Goal: Task Accomplishment & Management: Use online tool/utility

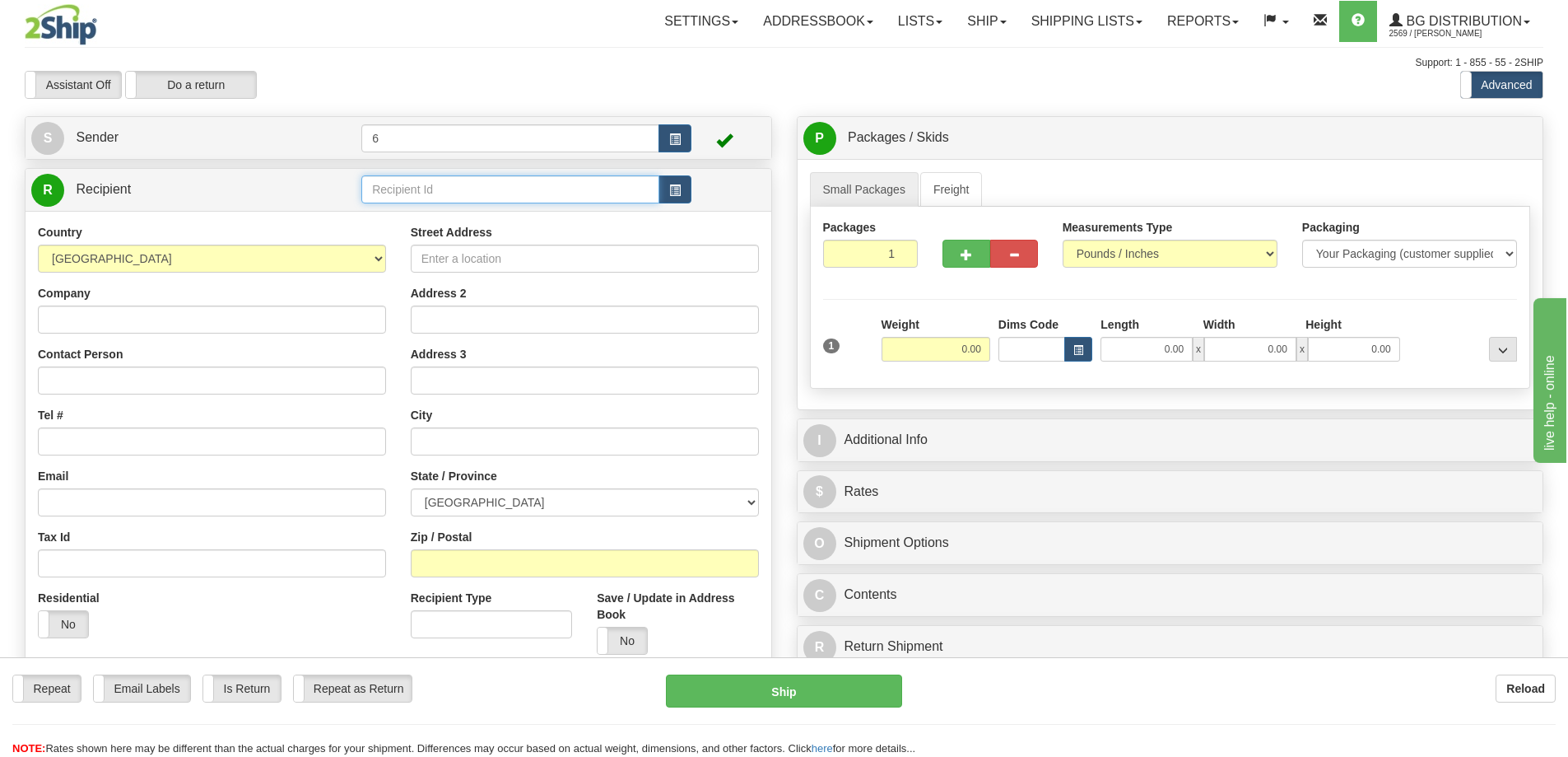
click at [461, 193] on input "text" at bounding box center [510, 189] width 298 height 28
click at [473, 212] on div "44014" at bounding box center [508, 217] width 283 height 18
type input "44014"
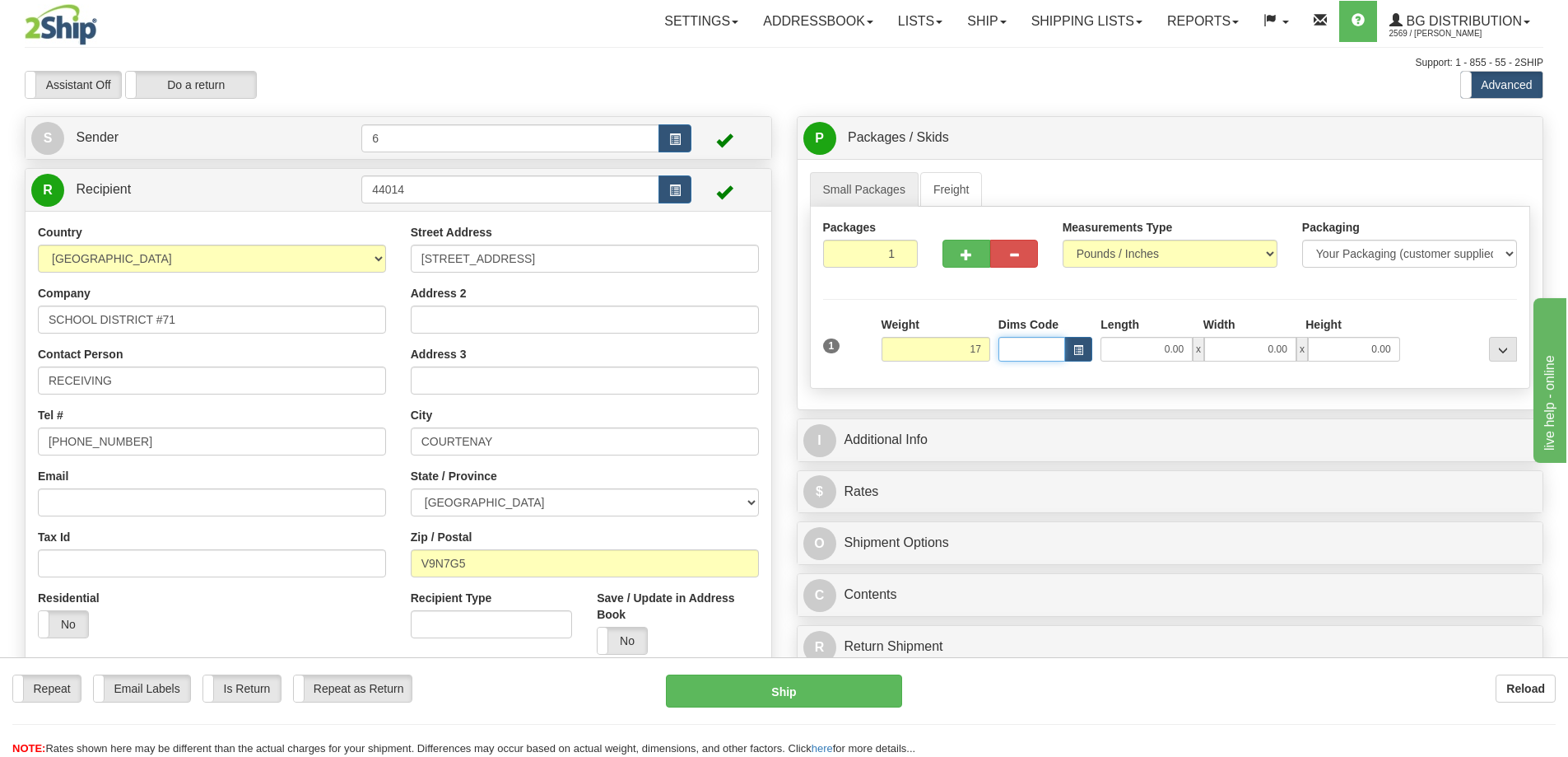
type input "17.00"
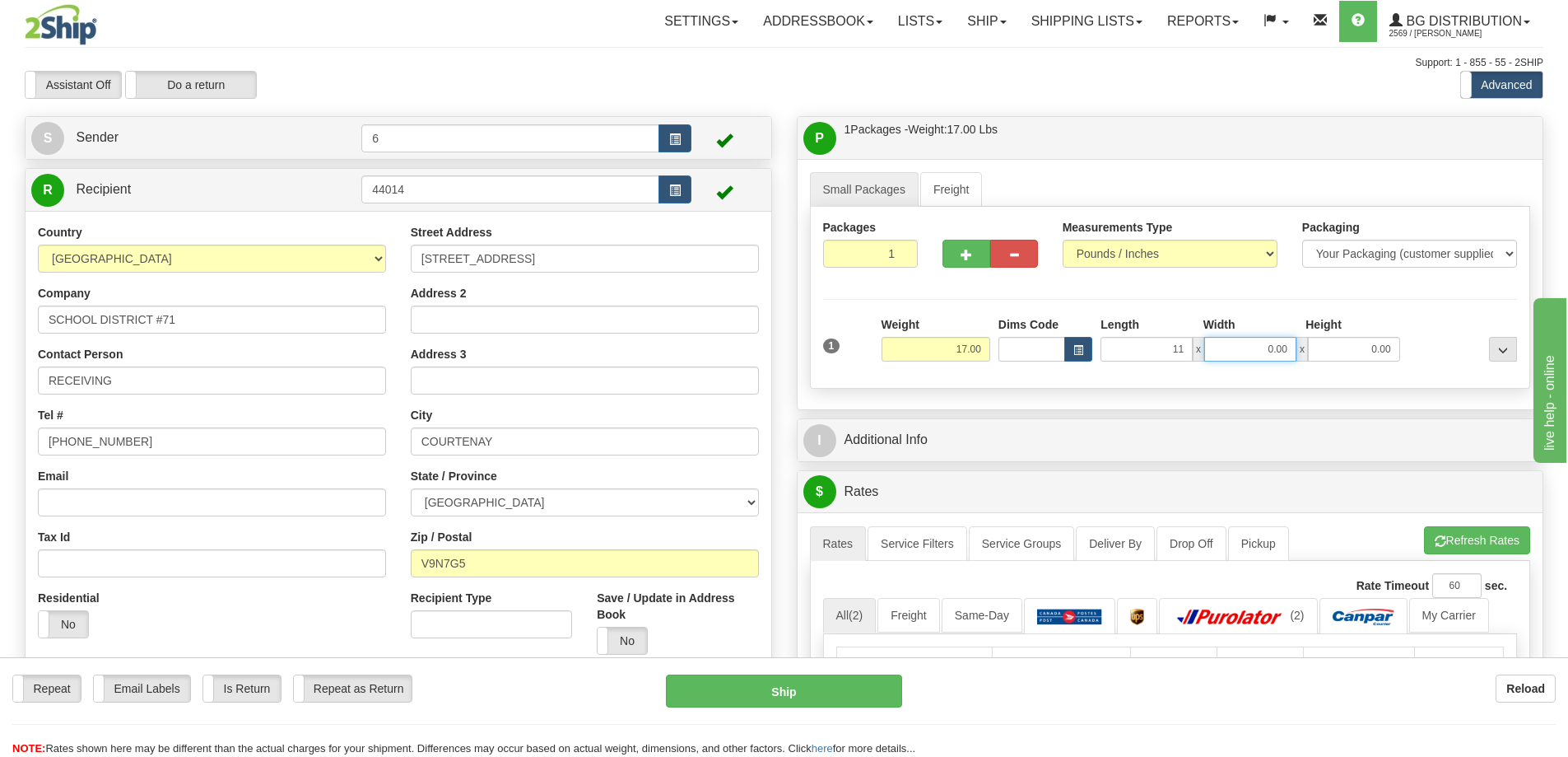
type input "11.00"
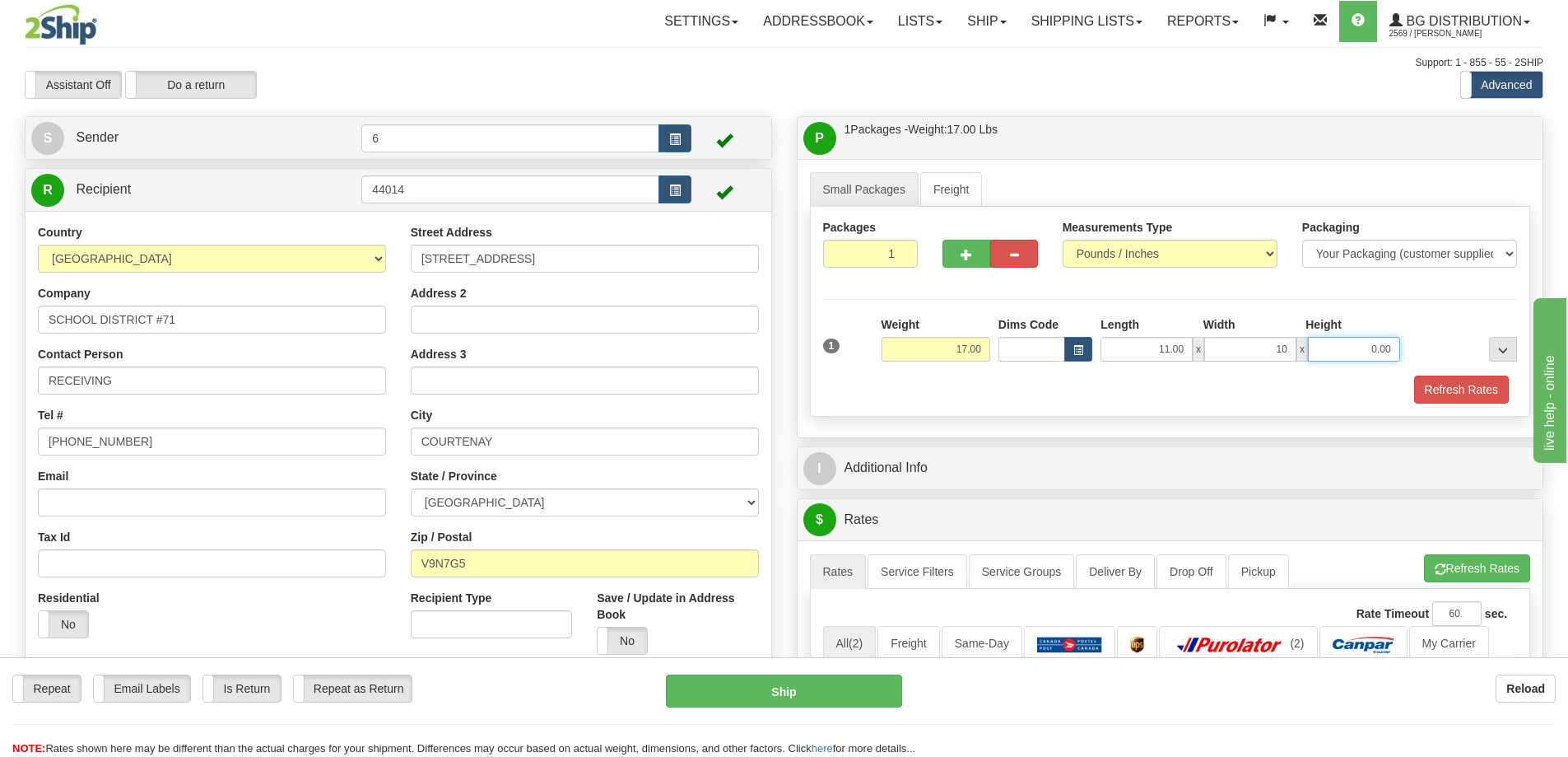
type input "10.00"
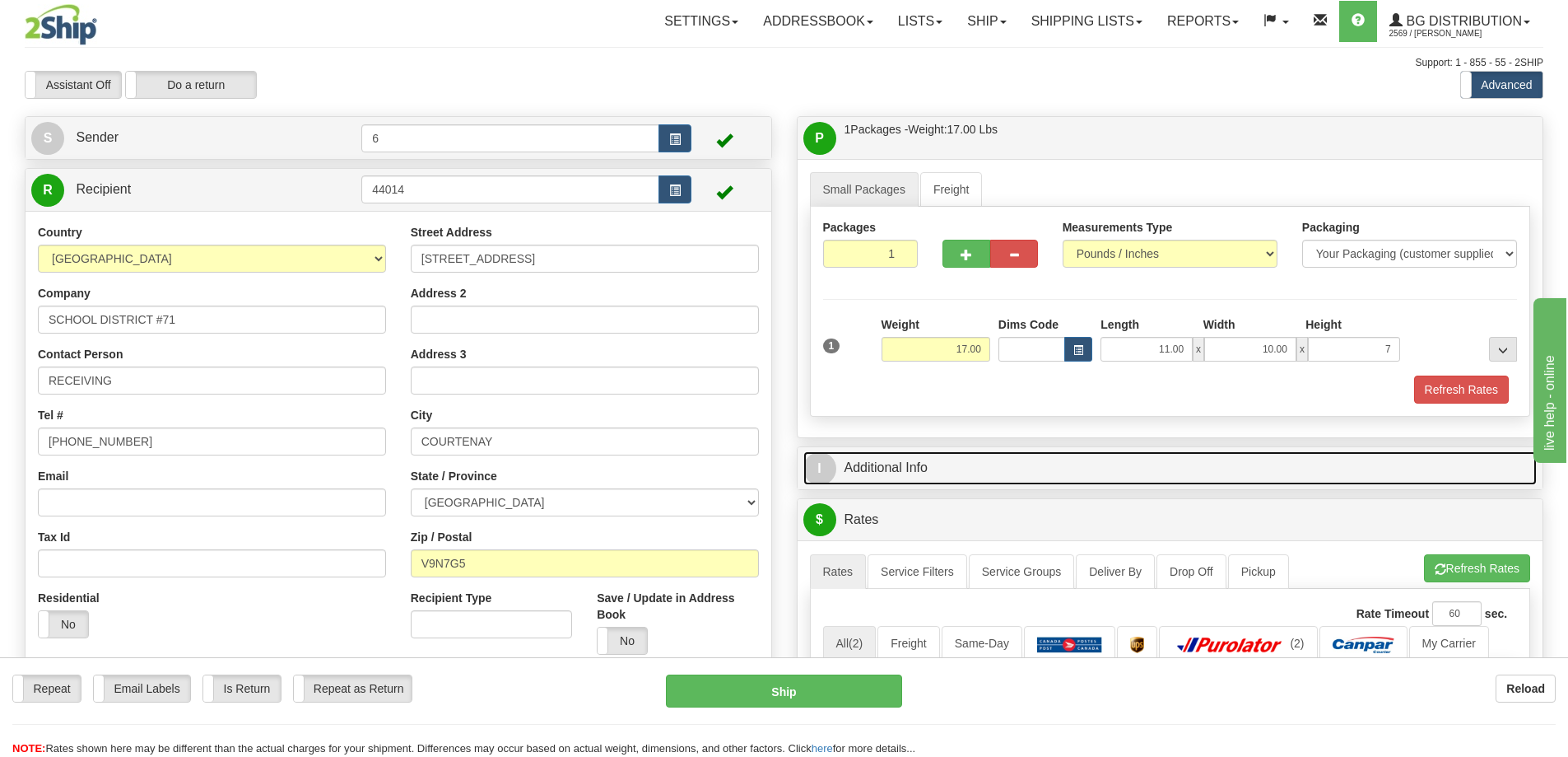
type input "7.00"
click at [928, 471] on link "I Additional Info" at bounding box center [1171, 468] width 735 height 34
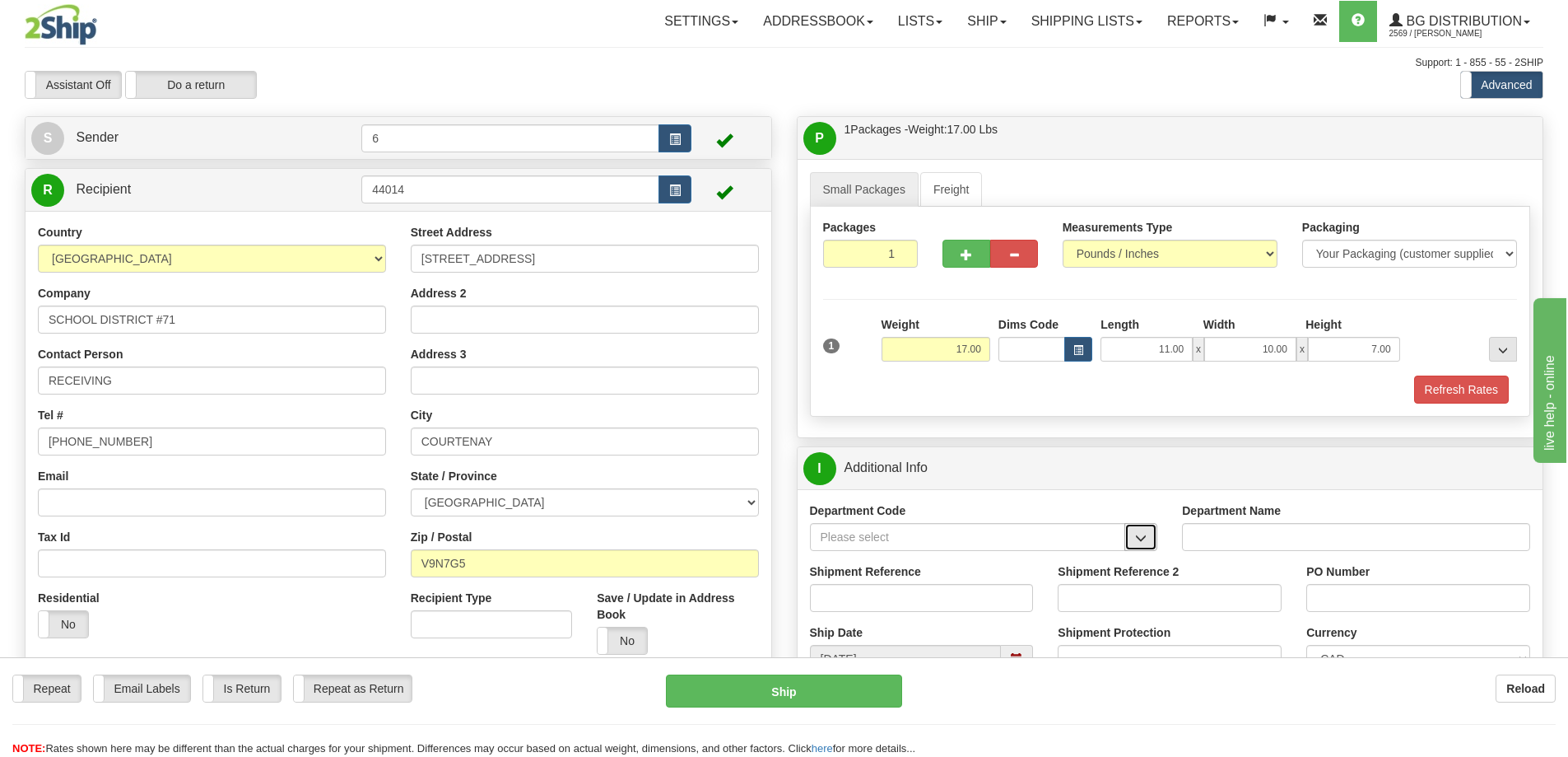
click at [1137, 537] on span "button" at bounding box center [1141, 538] width 12 height 11
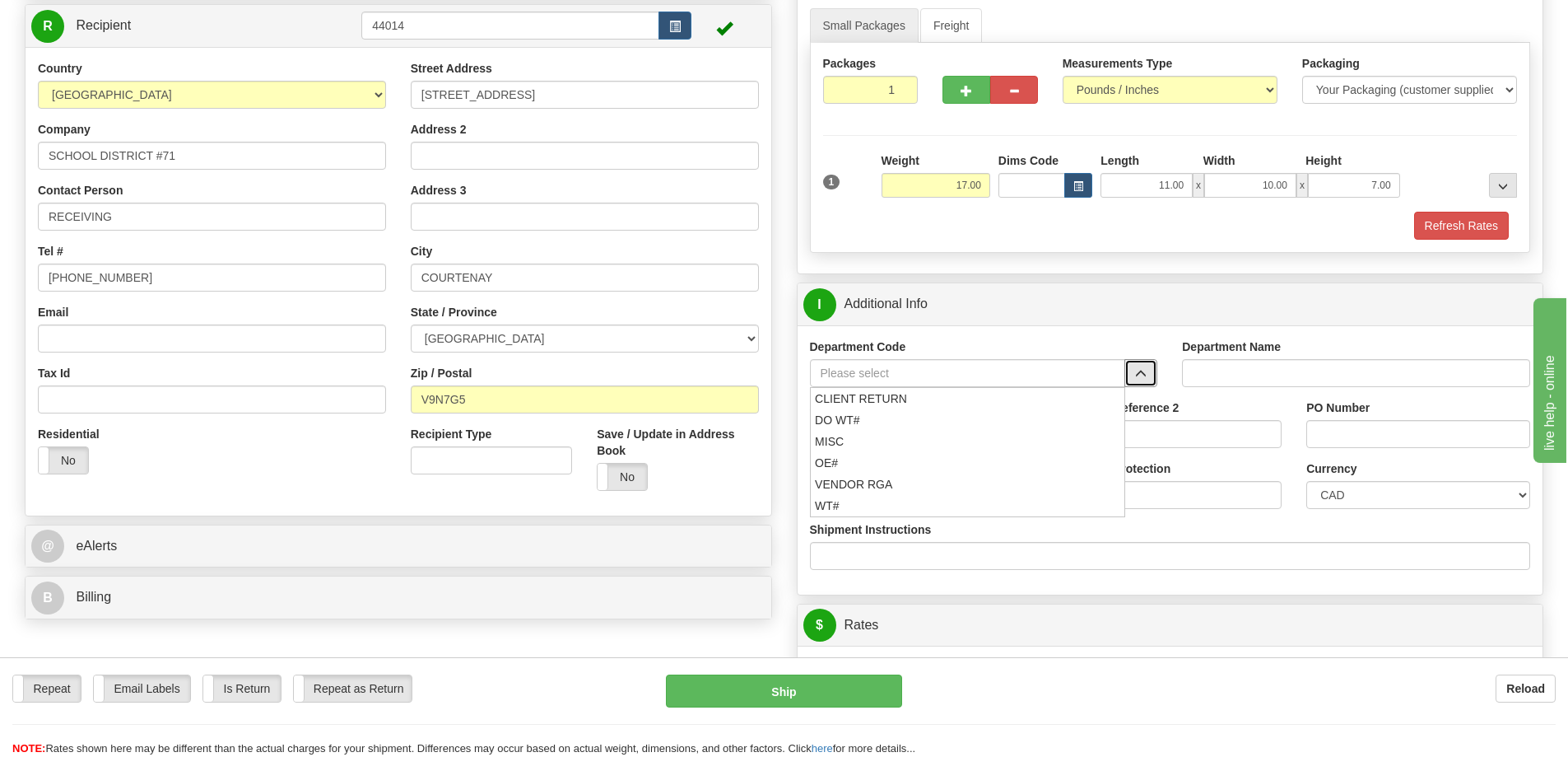
scroll to position [164, 0]
click at [906, 461] on div "OE#" at bounding box center [964, 462] width 300 height 18
type input "OE#"
type input "ORDERS"
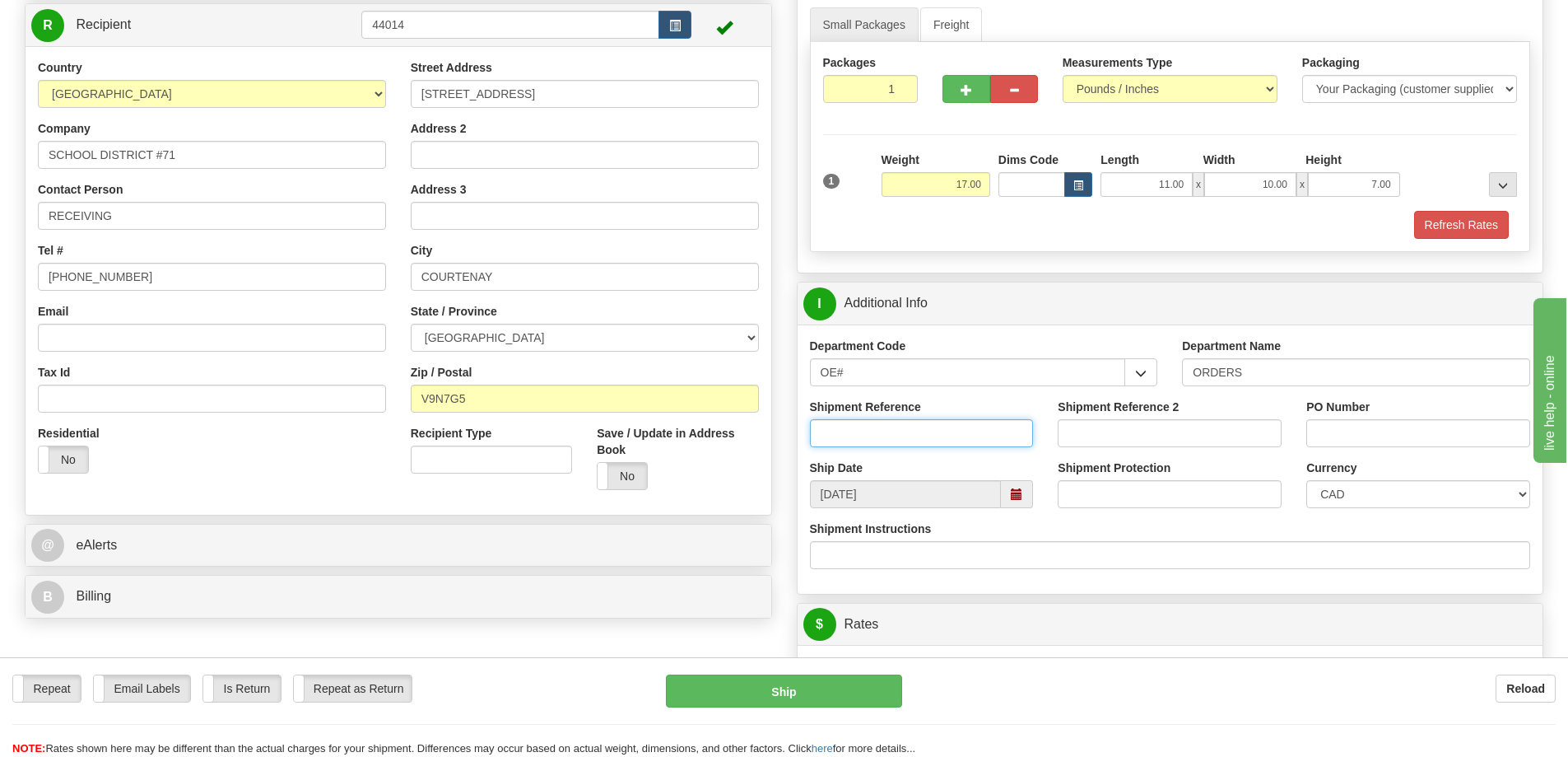
click at [983, 441] on input "Shipment Reference" at bounding box center [922, 433] width 224 height 28
type input "60032878-00"
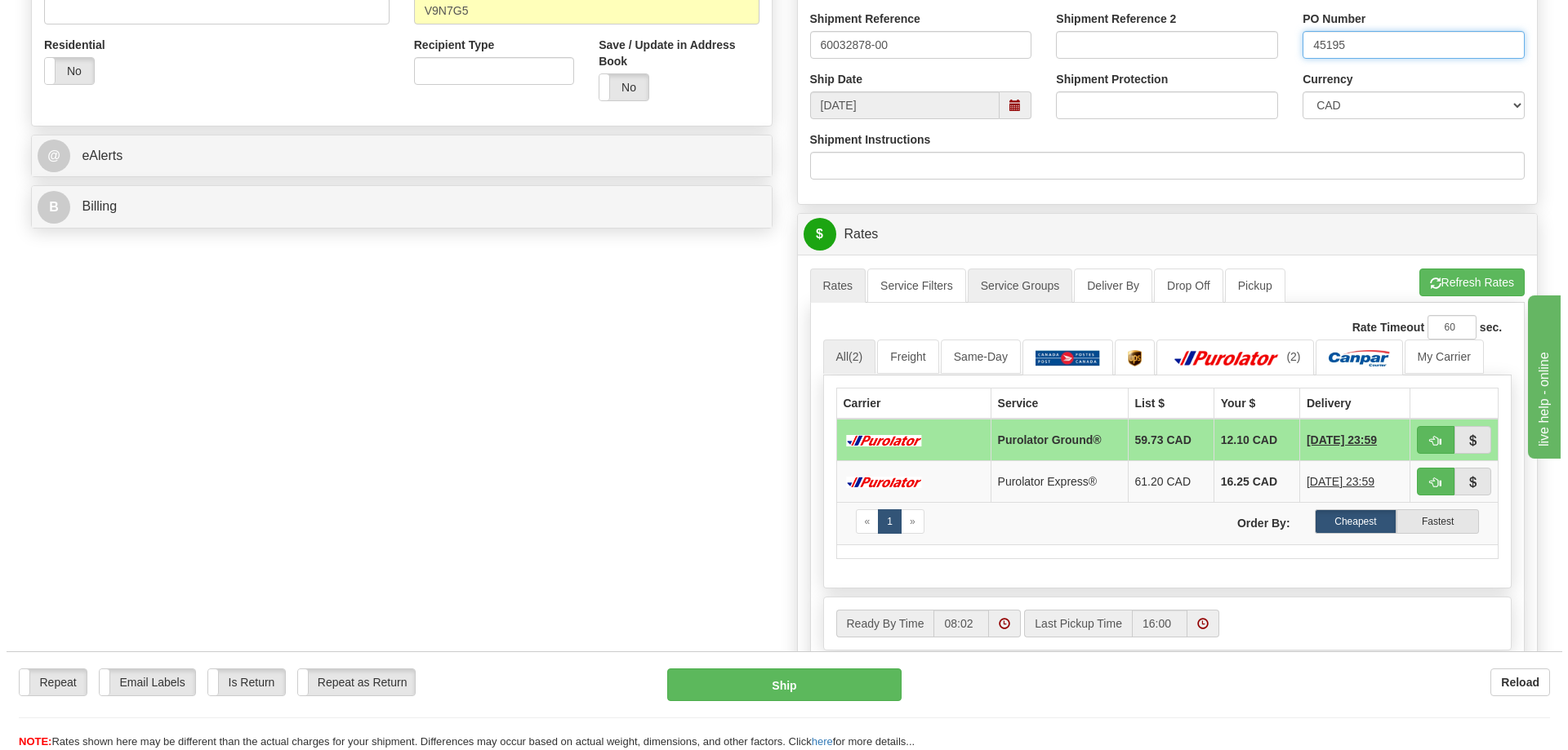
scroll to position [571, 0]
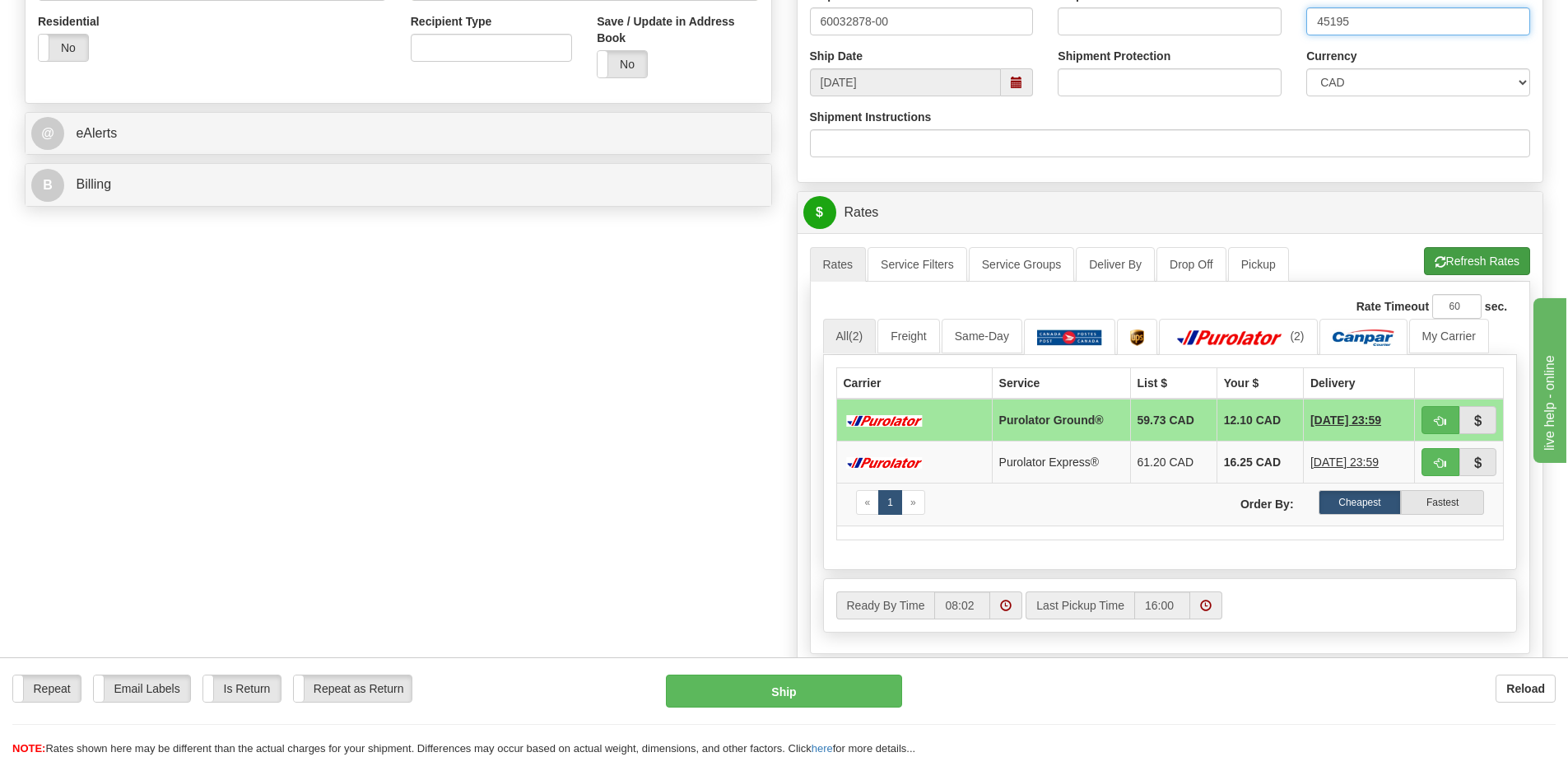
type input "45195"
click at [1482, 255] on button "Refresh Rates" at bounding box center [1477, 261] width 107 height 28
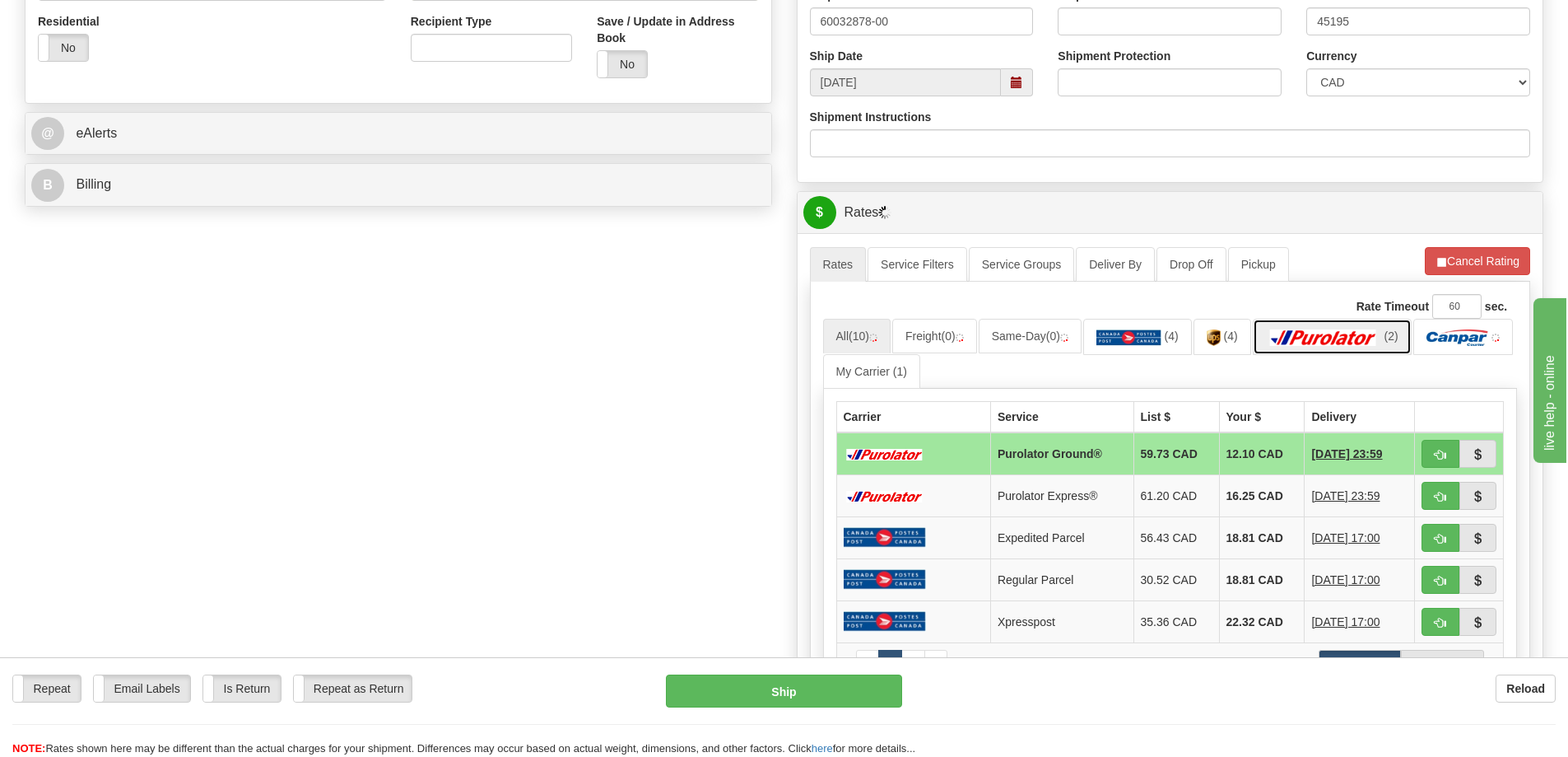
click at [1342, 354] on link "(2)" at bounding box center [1333, 337] width 159 height 36
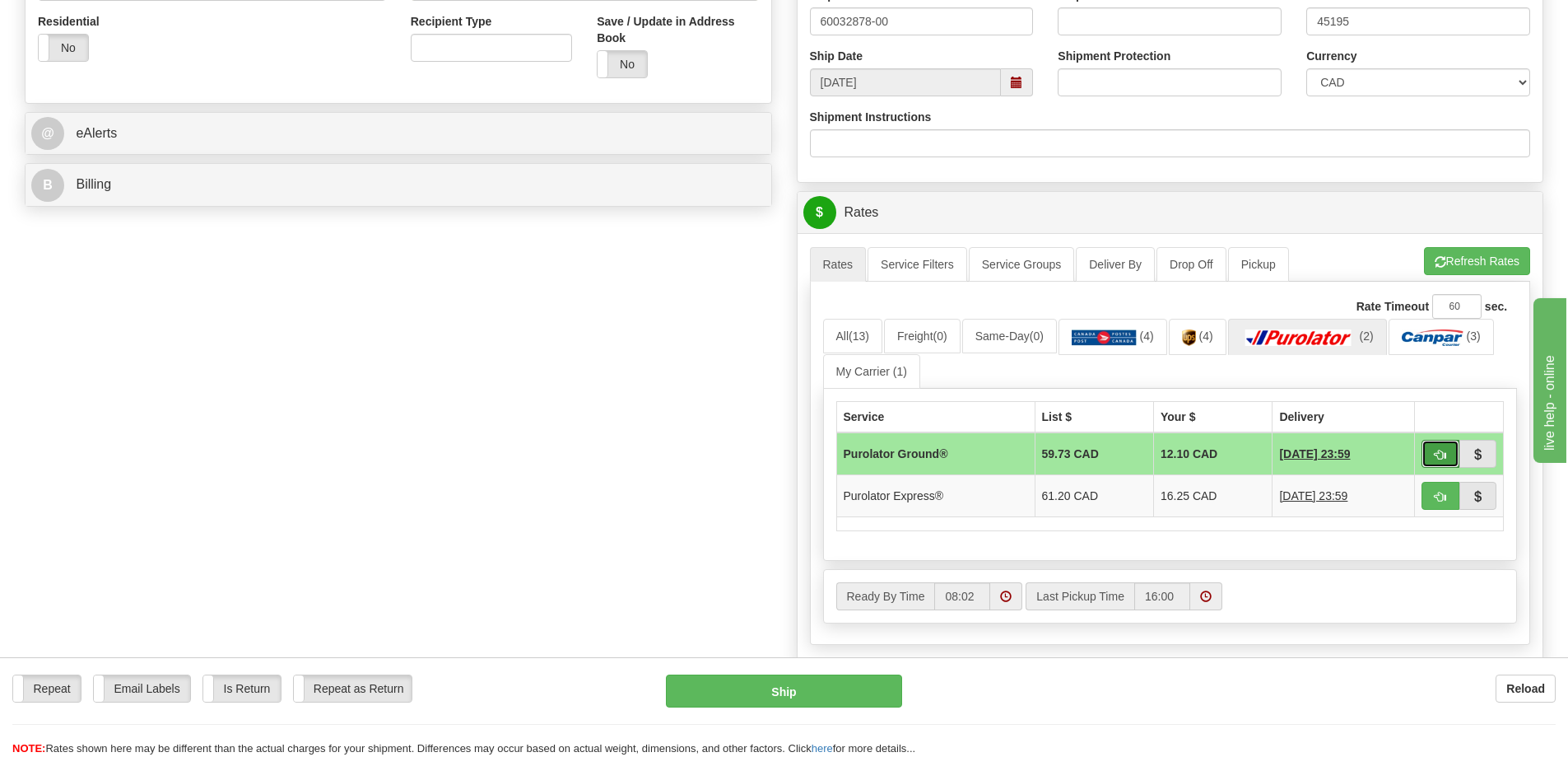
click at [1445, 450] on span "button" at bounding box center [1441, 455] width 12 height 11
type input "260"
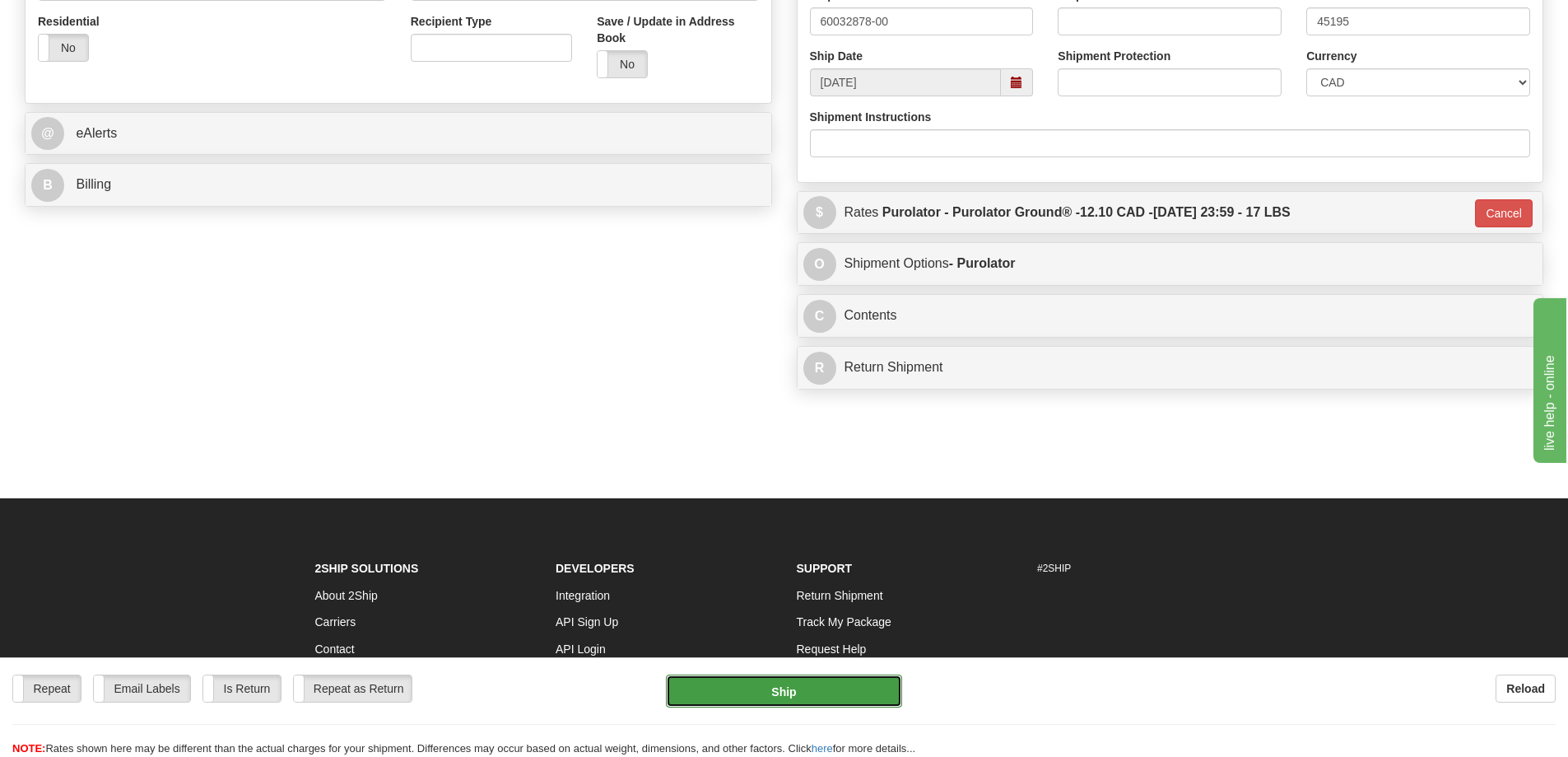
click at [850, 697] on button "Ship" at bounding box center [784, 690] width 236 height 33
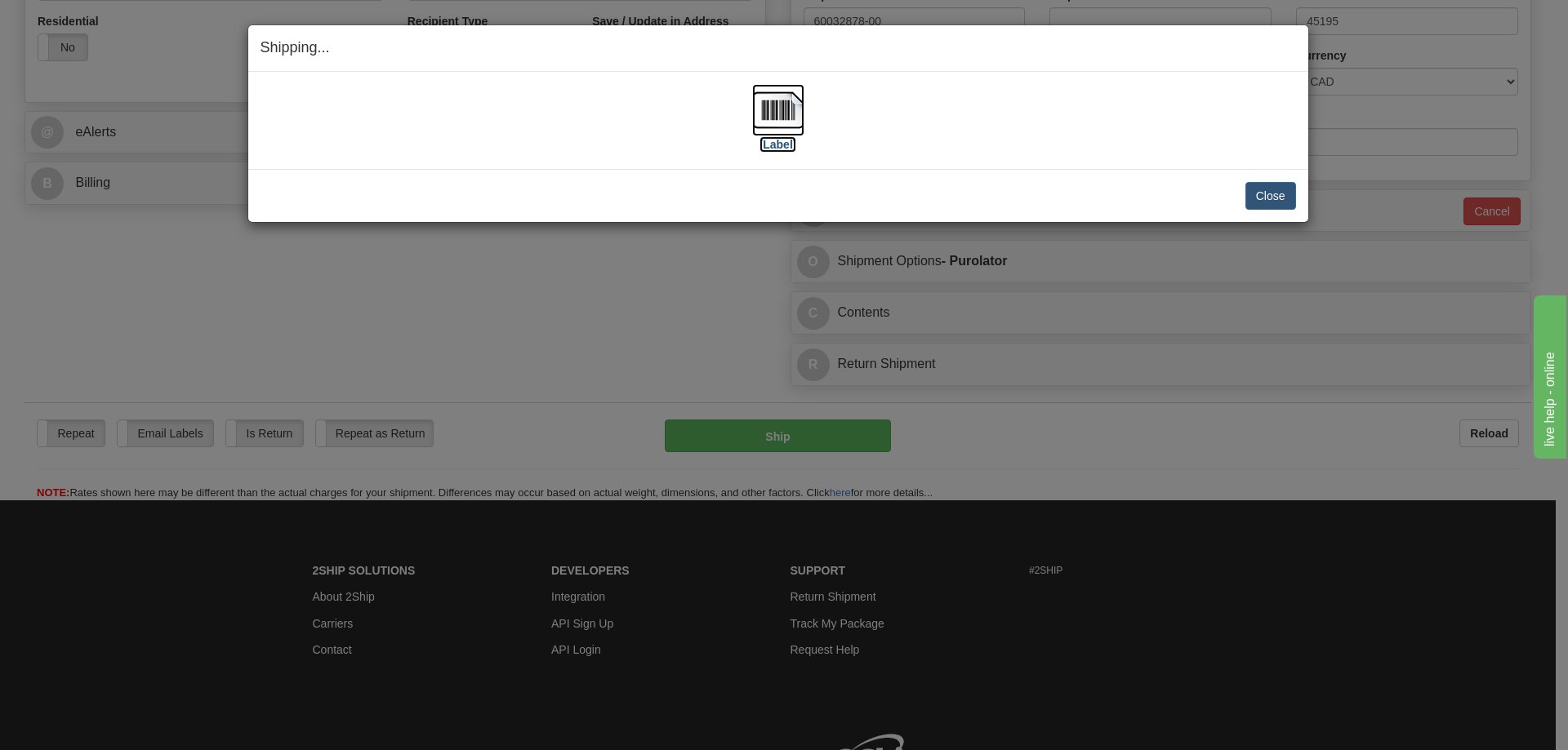
click at [779, 120] on img at bounding box center [778, 110] width 52 height 52
